Goal: Task Accomplishment & Management: Manage account settings

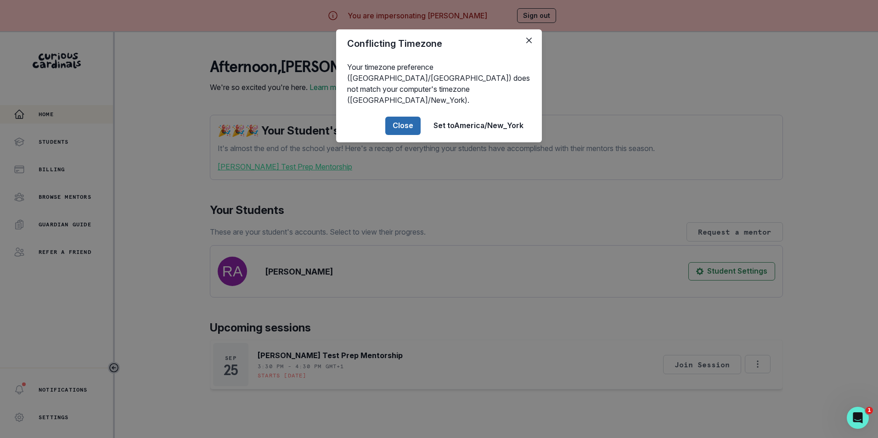
click at [403, 117] on button "Close" at bounding box center [402, 126] width 35 height 18
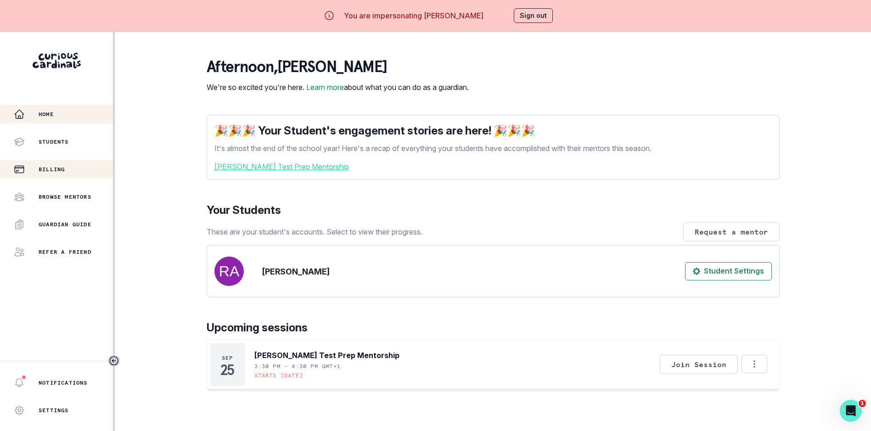
click at [57, 165] on div "Billing" at bounding box center [63, 169] width 99 height 11
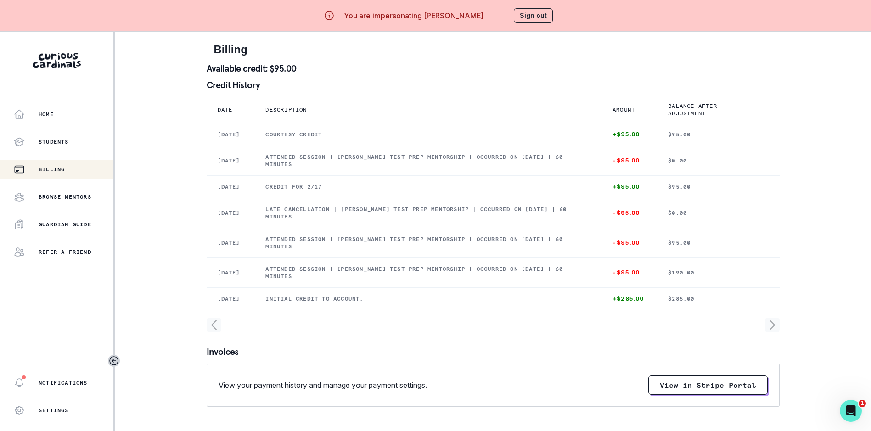
click at [534, 14] on button "Sign out" at bounding box center [533, 15] width 39 height 15
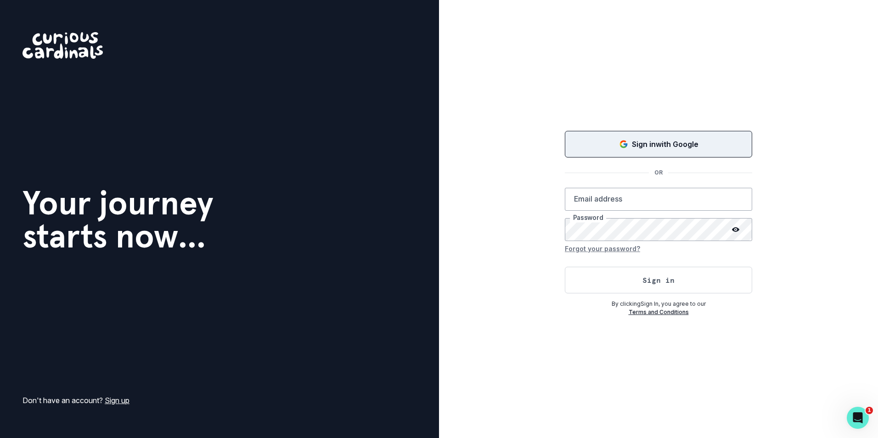
click at [624, 146] on icon "Sign in with Google (GSuite)" at bounding box center [626, 145] width 4 height 4
click at [591, 138] on button "Loading..." at bounding box center [658, 143] width 187 height 29
